Goal: Transaction & Acquisition: Purchase product/service

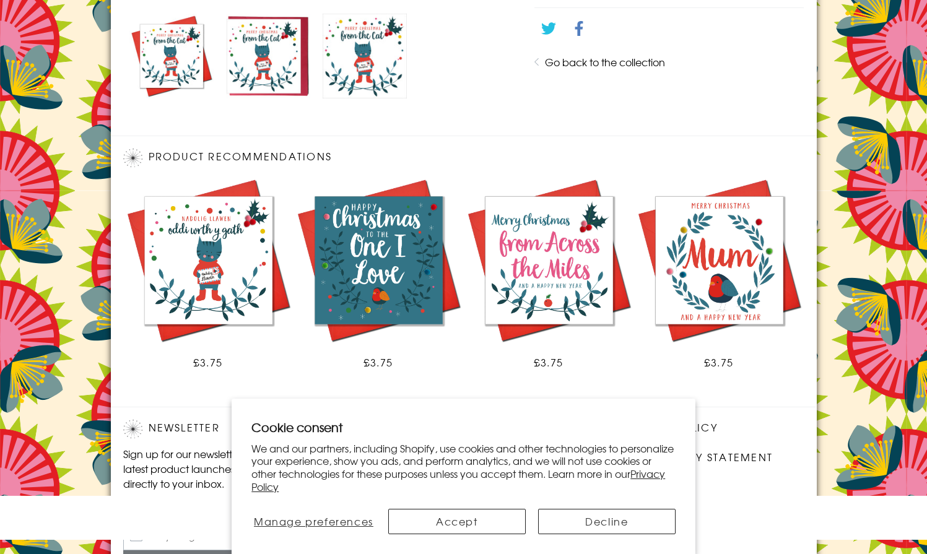
scroll to position [723, 0]
